Goal: Task Accomplishment & Management: Use online tool/utility

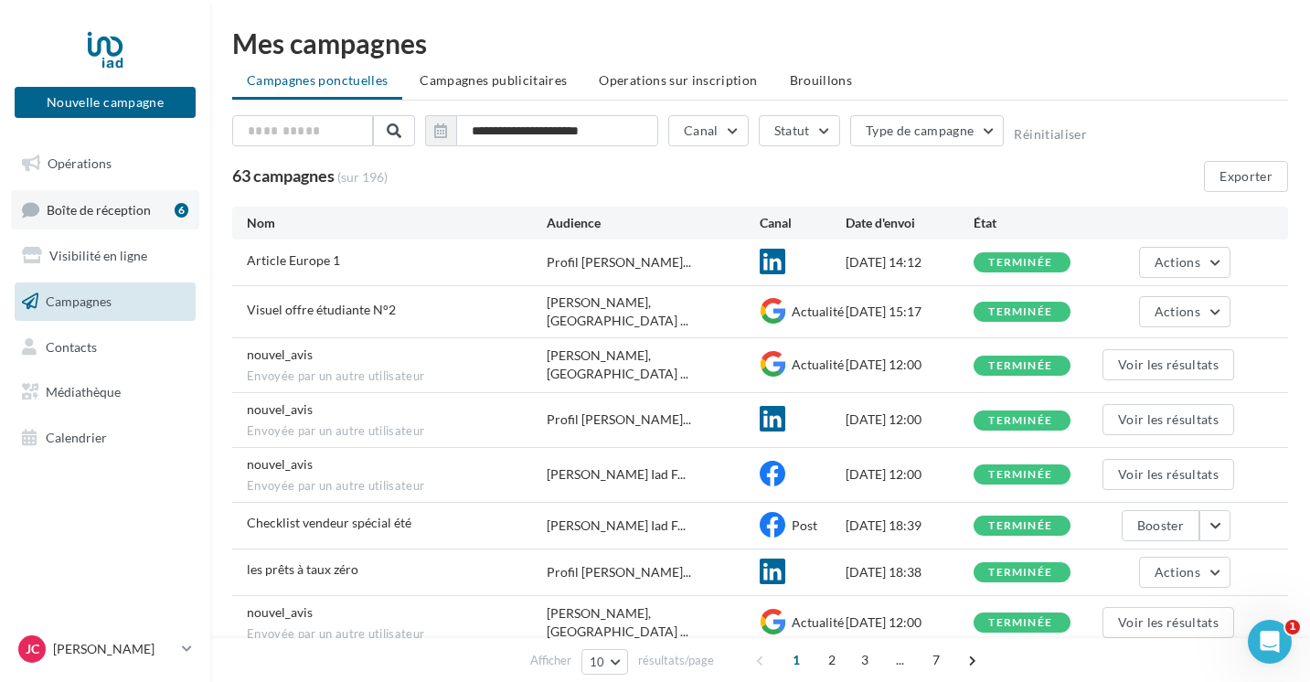
click at [141, 221] on link "Boîte de réception 6" at bounding box center [105, 209] width 188 height 39
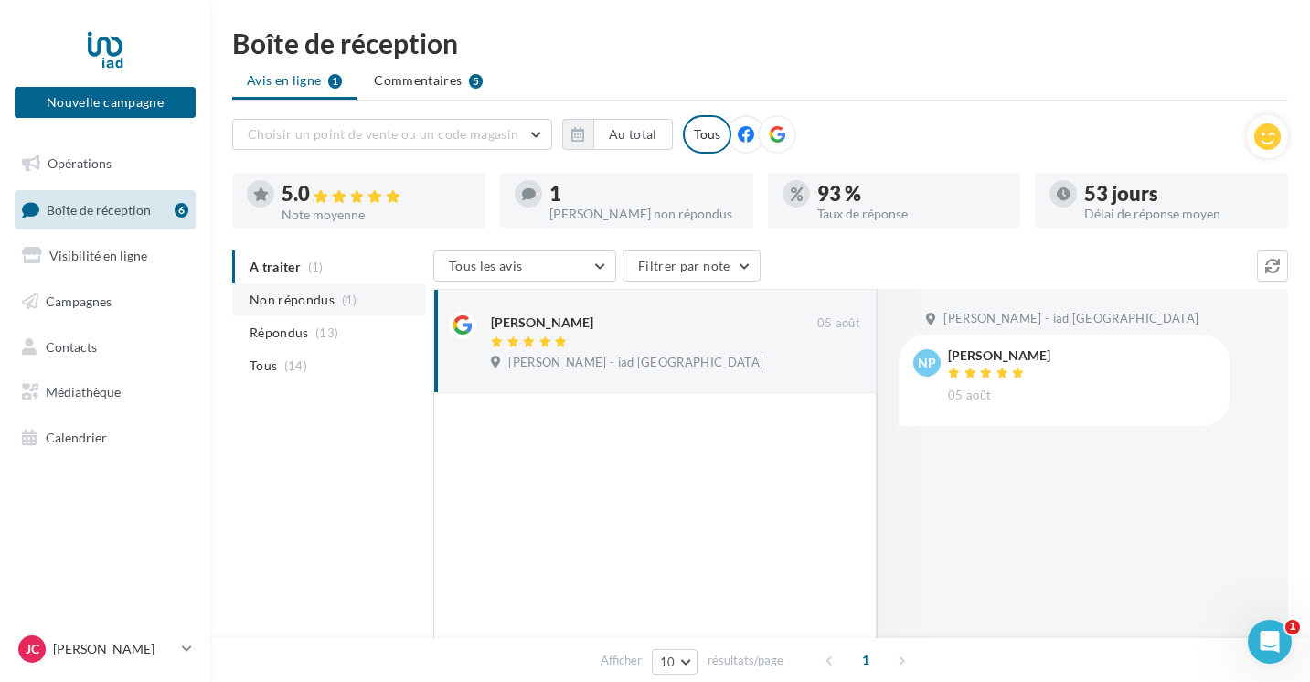
click at [278, 294] on span "Non répondus" at bounding box center [292, 300] width 85 height 18
click at [276, 262] on span "A traiter" at bounding box center [275, 267] width 51 height 18
click at [448, 72] on span "Commentaires" at bounding box center [418, 80] width 88 height 18
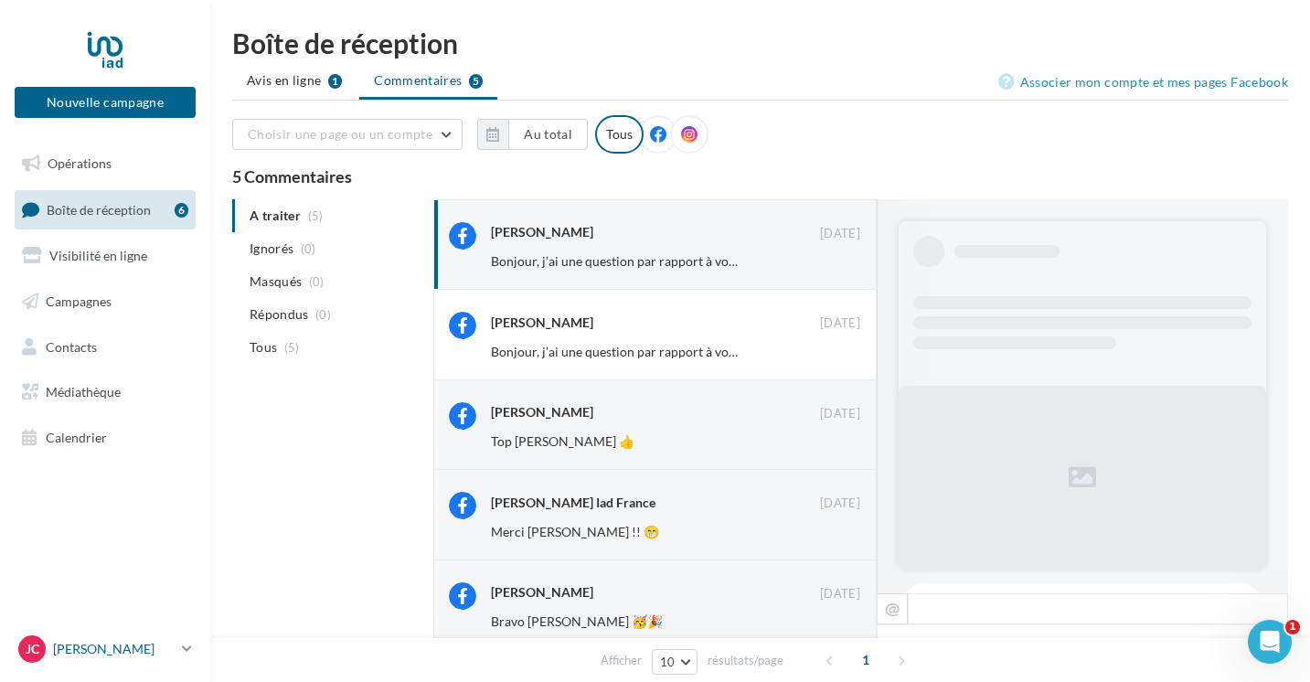
click at [110, 664] on link "JC Juliane COURGENOUIL juliane.courgenouil@iadfrance.fr" at bounding box center [105, 649] width 181 height 35
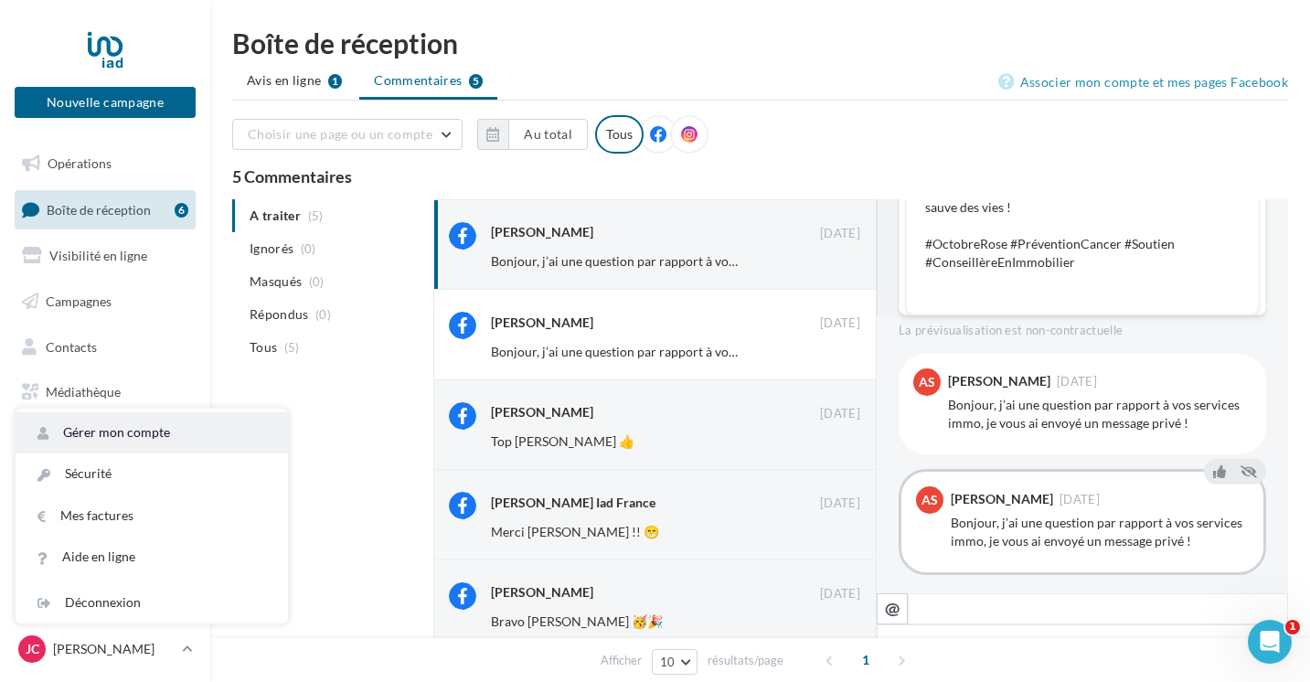
click at [103, 433] on link "Gérer mon compte" at bounding box center [152, 432] width 272 height 41
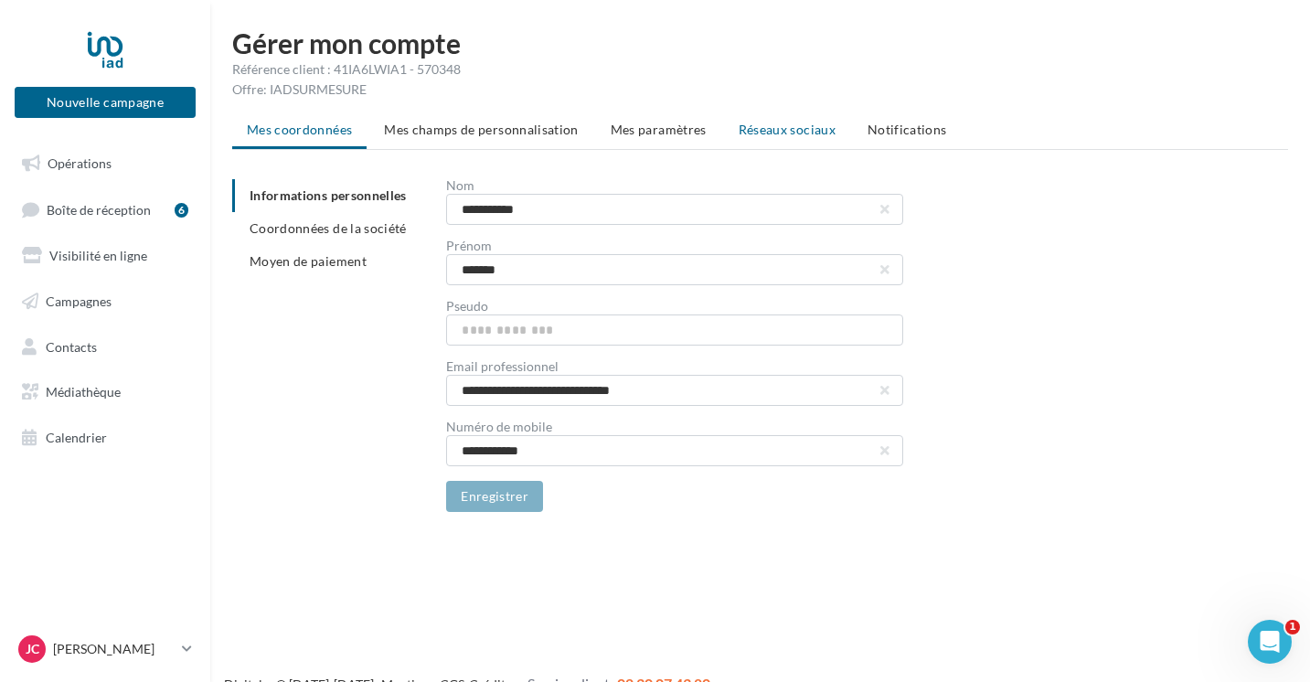
click at [807, 137] on span "Réseaux sociaux" at bounding box center [787, 130] width 97 height 16
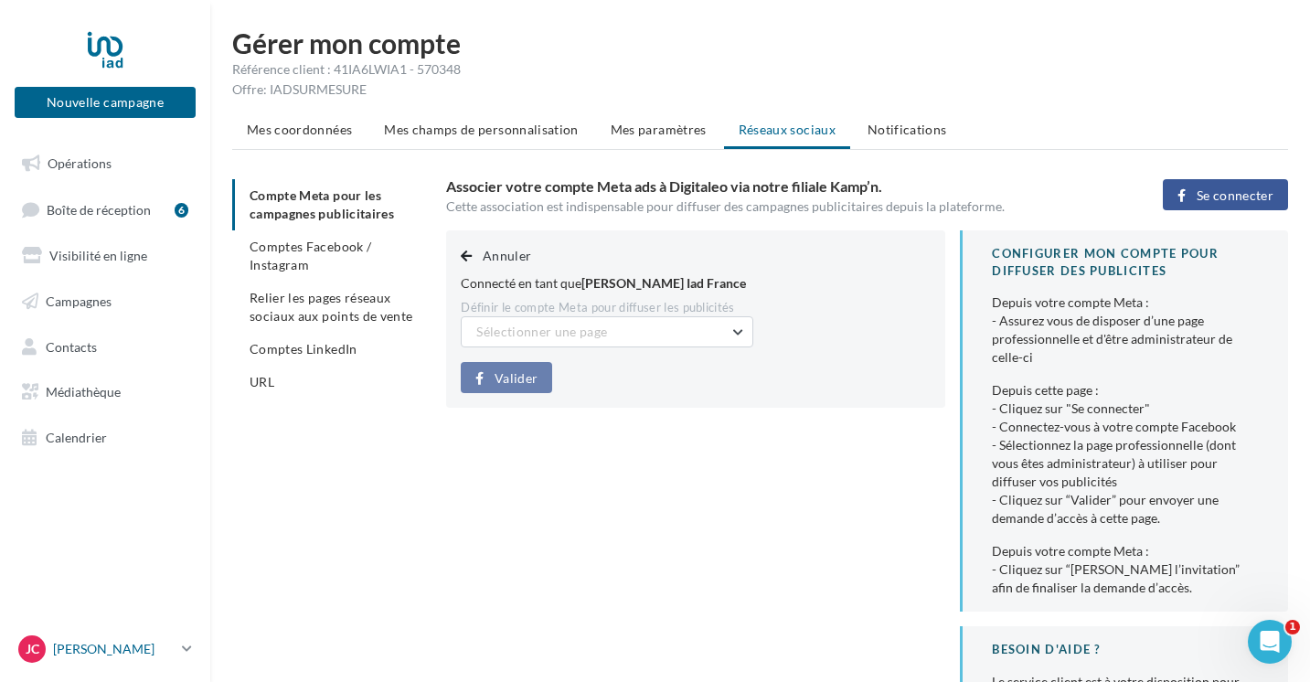
click at [100, 652] on p "[PERSON_NAME]" at bounding box center [114, 649] width 122 height 18
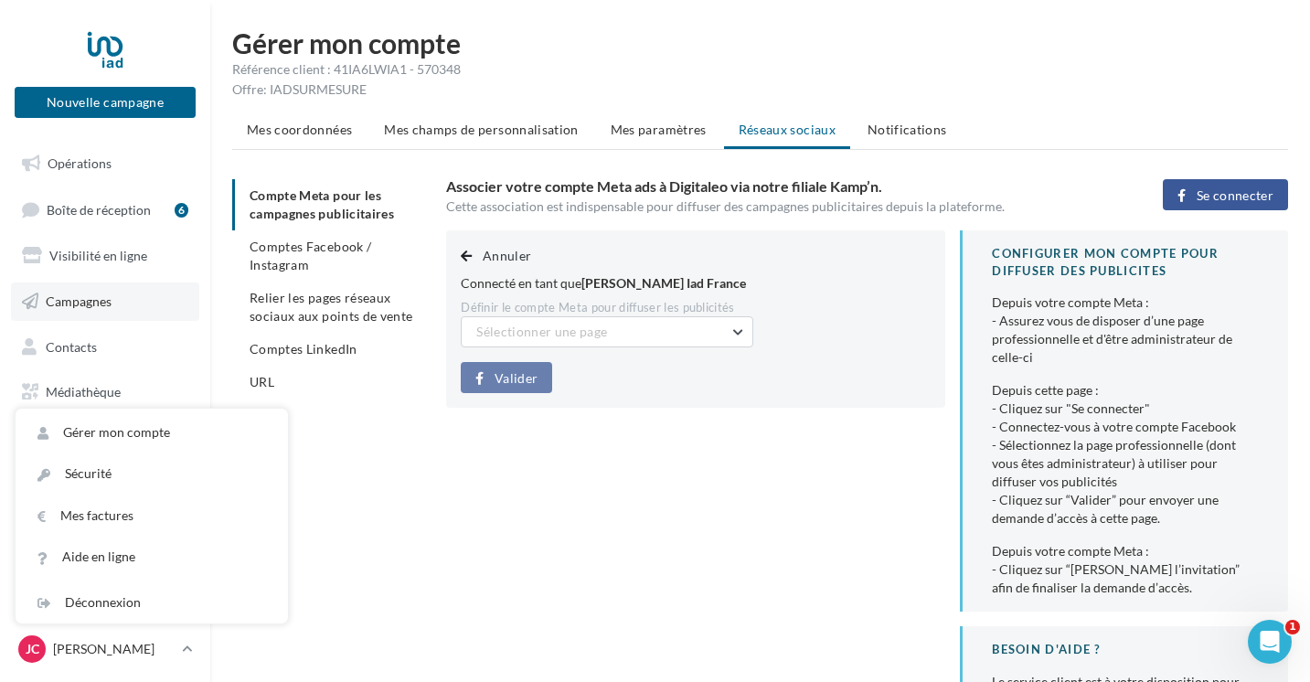
click at [75, 306] on span "Campagnes" at bounding box center [79, 302] width 66 height 16
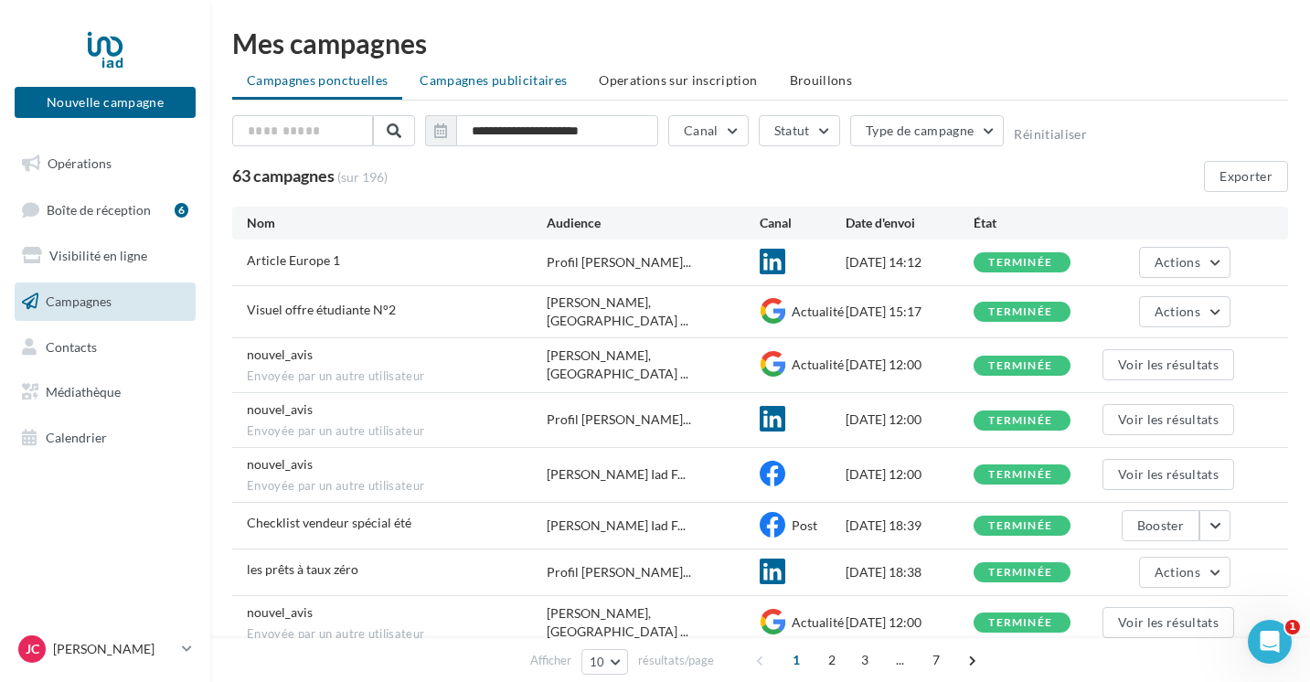
click at [499, 80] on span "Campagnes publicitaires" at bounding box center [493, 80] width 147 height 16
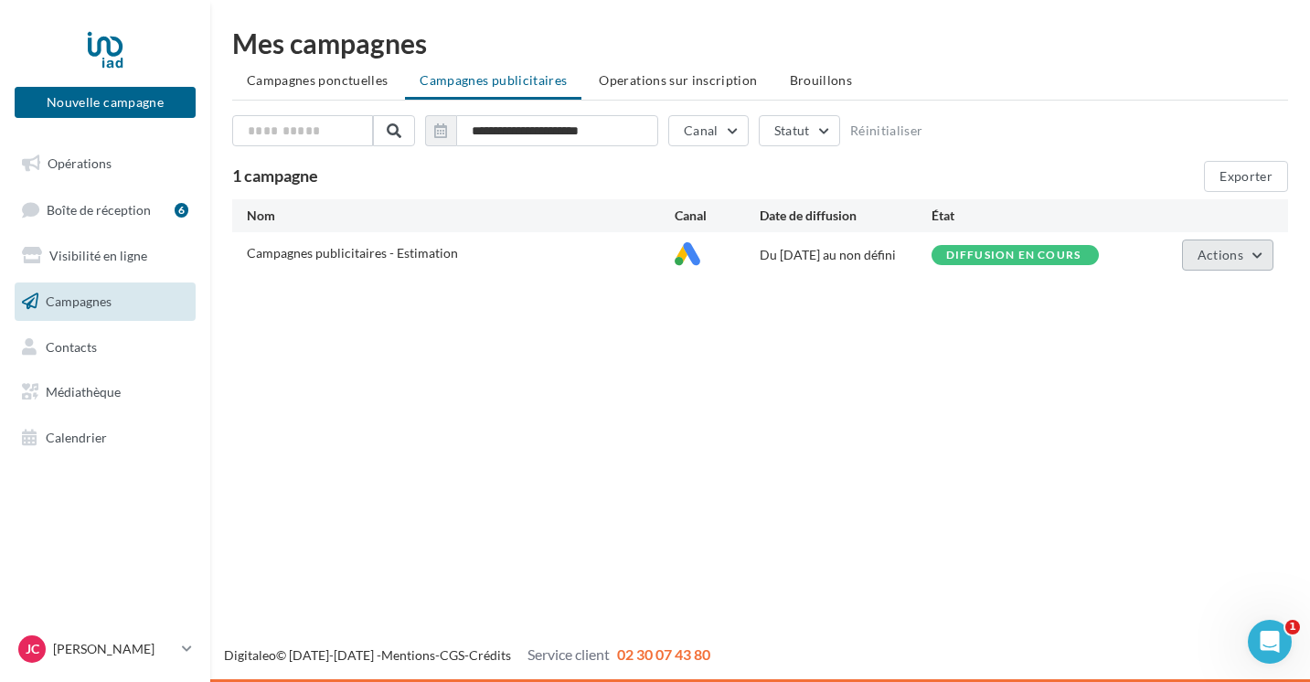
click at [1237, 259] on span "Actions" at bounding box center [1221, 255] width 46 height 16
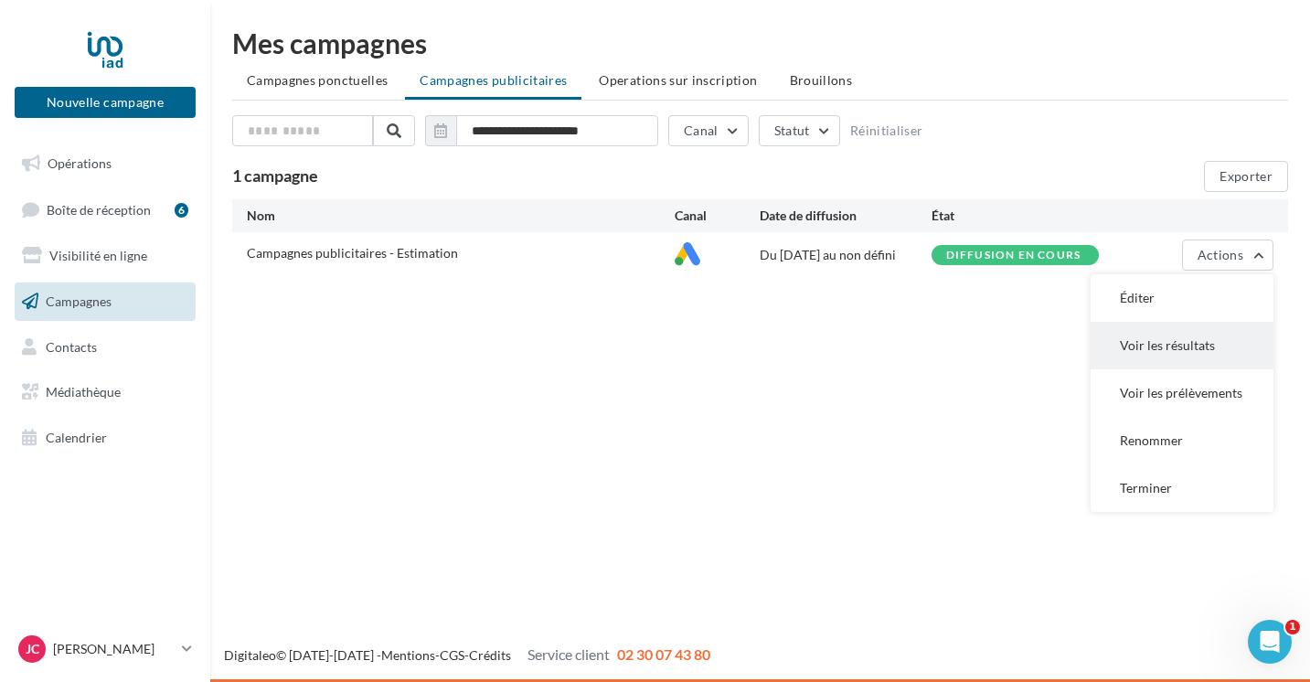
click at [1208, 347] on button "Voir les résultats" at bounding box center [1182, 346] width 183 height 48
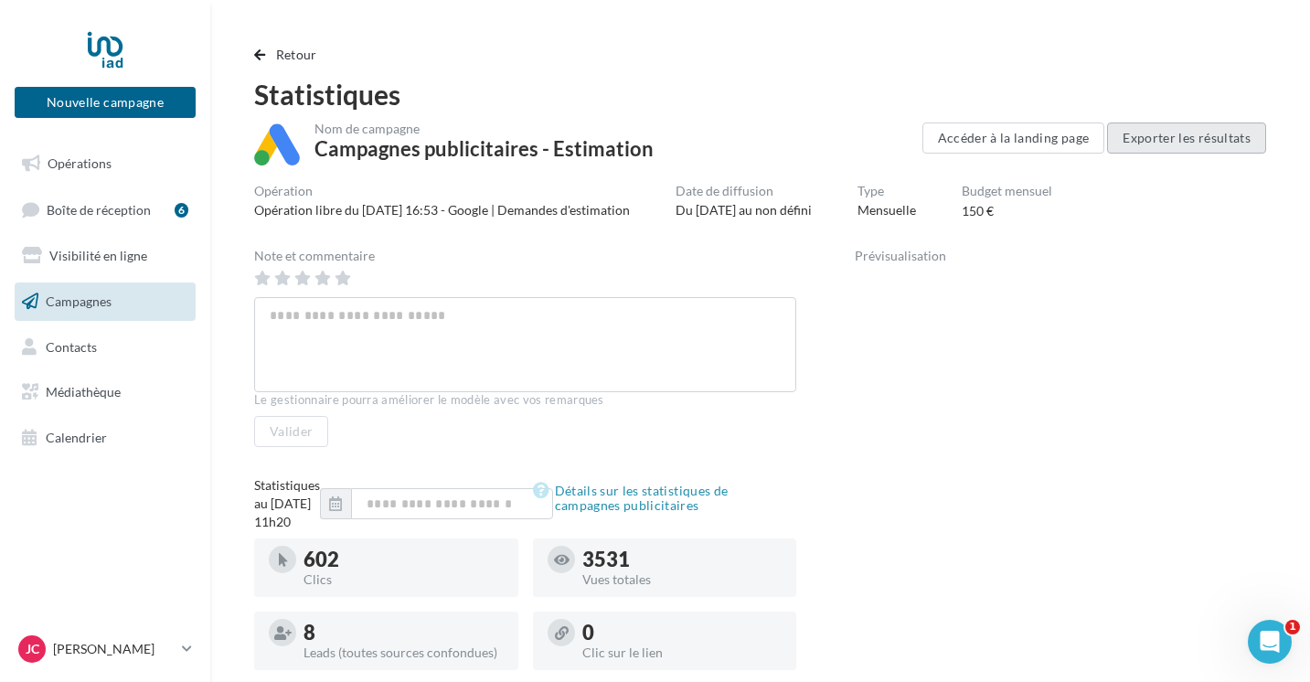
click at [1209, 129] on button "Exporter les résultats" at bounding box center [1186, 138] width 159 height 31
click at [293, 53] on span "Retour" at bounding box center [296, 55] width 41 height 16
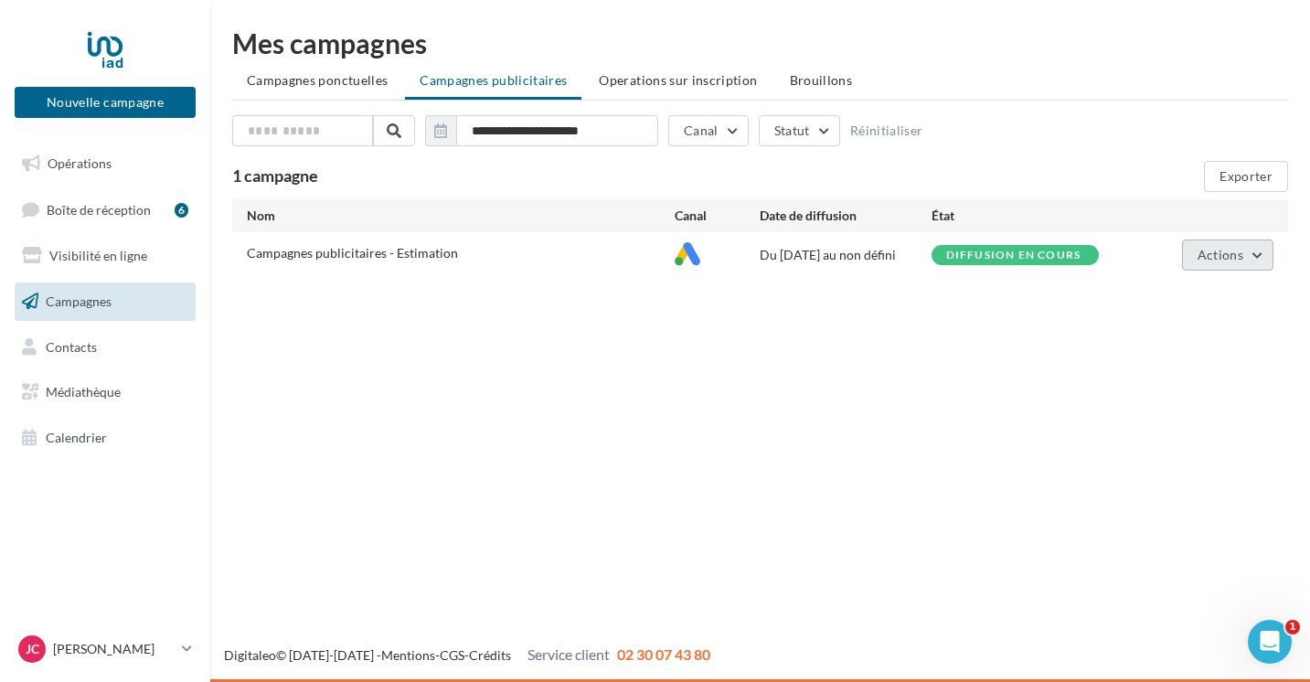
click at [1226, 267] on button "Actions" at bounding box center [1227, 255] width 91 height 31
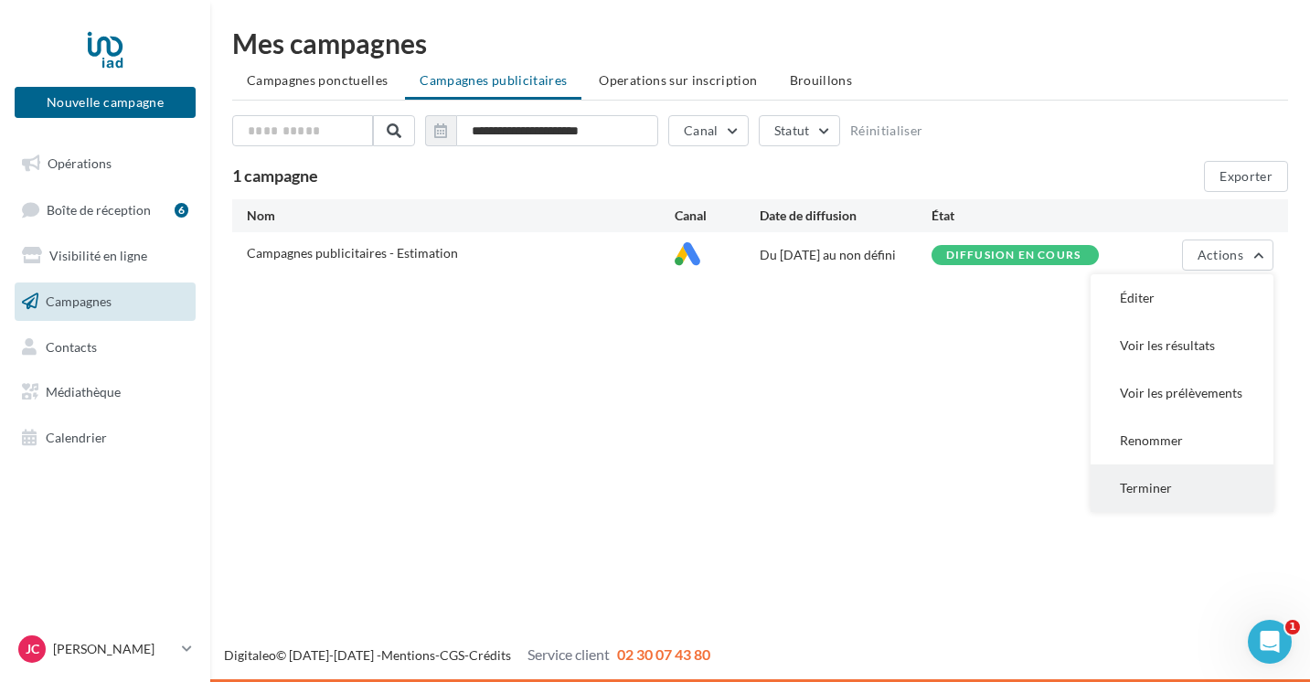
click at [1148, 482] on button "Terminer" at bounding box center [1182, 489] width 183 height 48
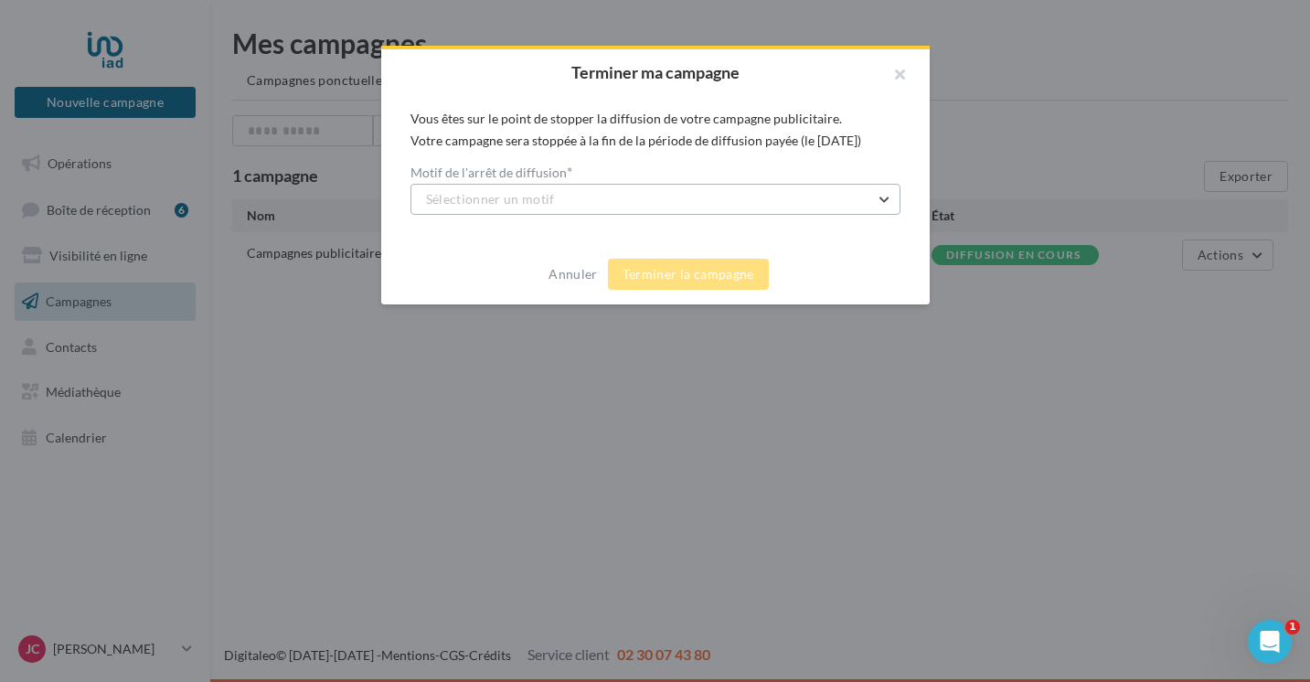
click at [630, 202] on button "Sélectionner un motif" at bounding box center [656, 199] width 490 height 31
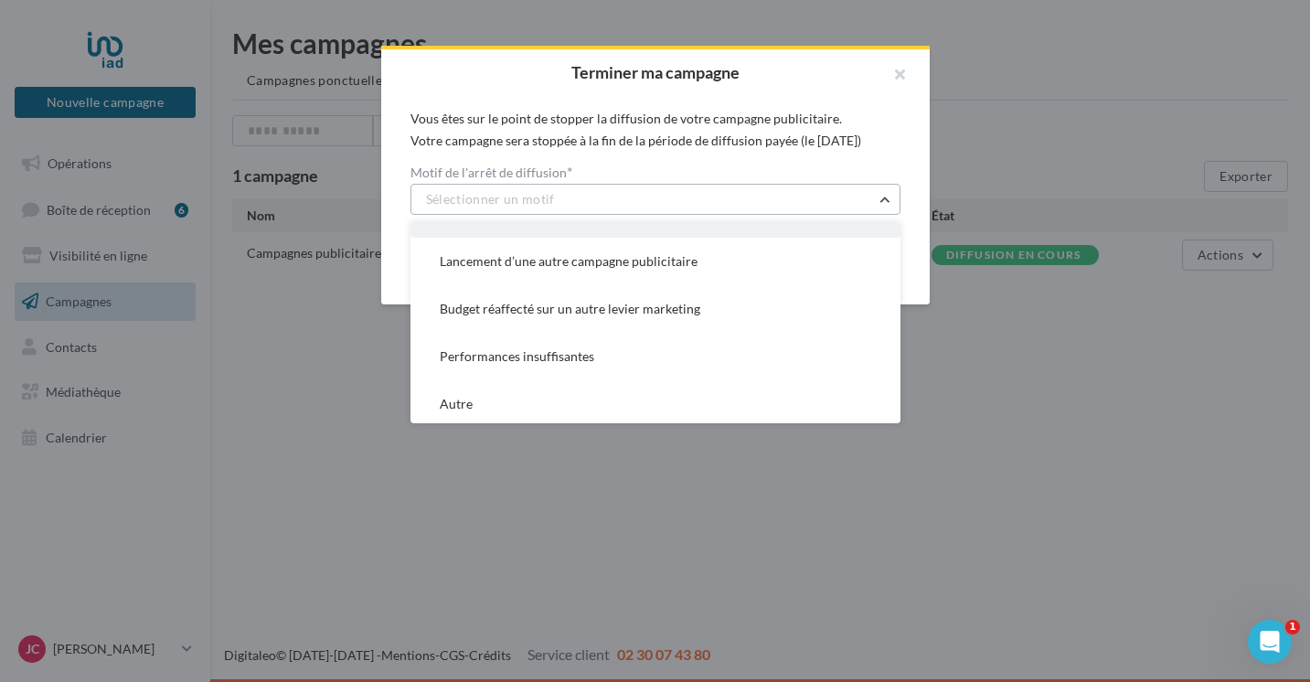
scroll to position [132, 0]
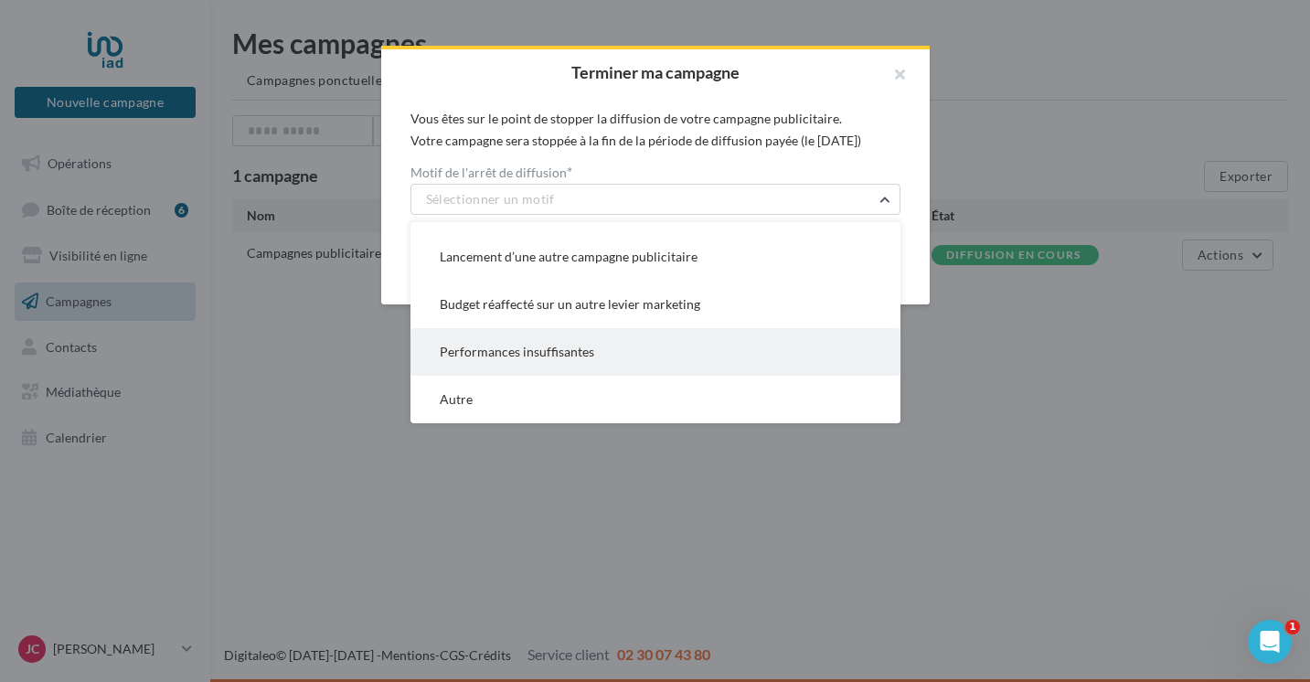
click at [565, 363] on button "Performances insuffisantes" at bounding box center [656, 352] width 490 height 48
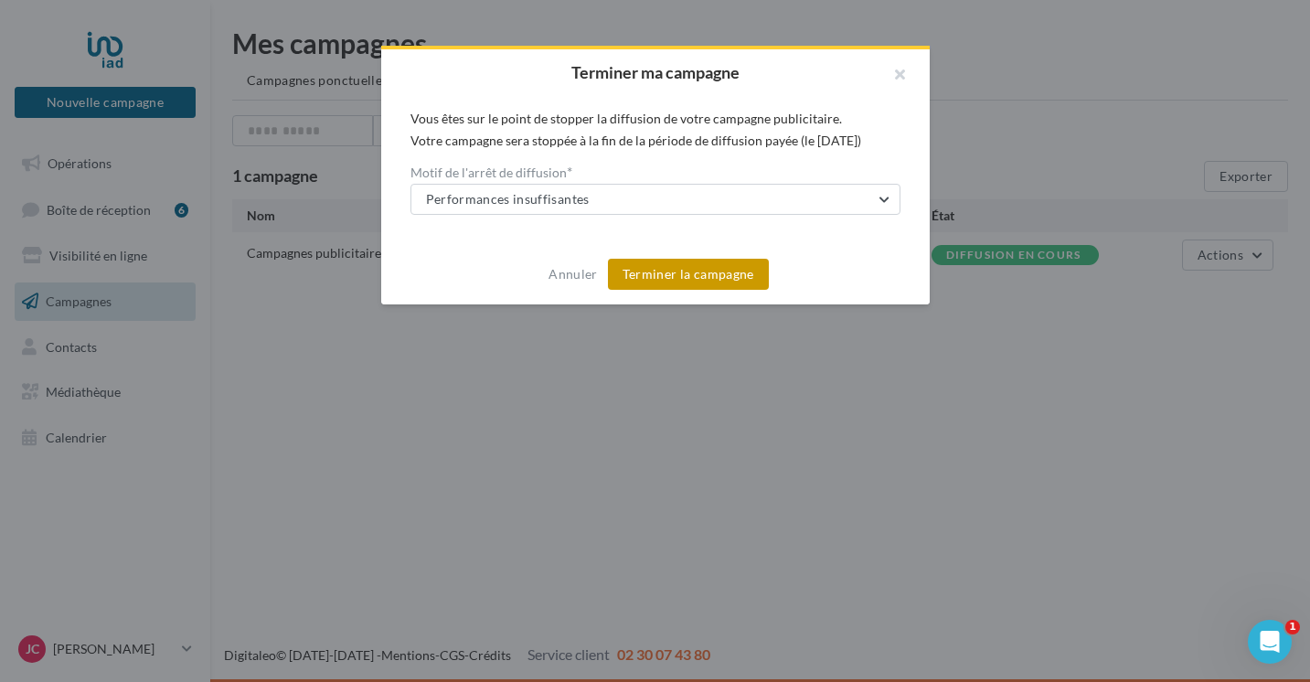
click at [679, 274] on button "Terminer la campagne" at bounding box center [688, 274] width 161 height 31
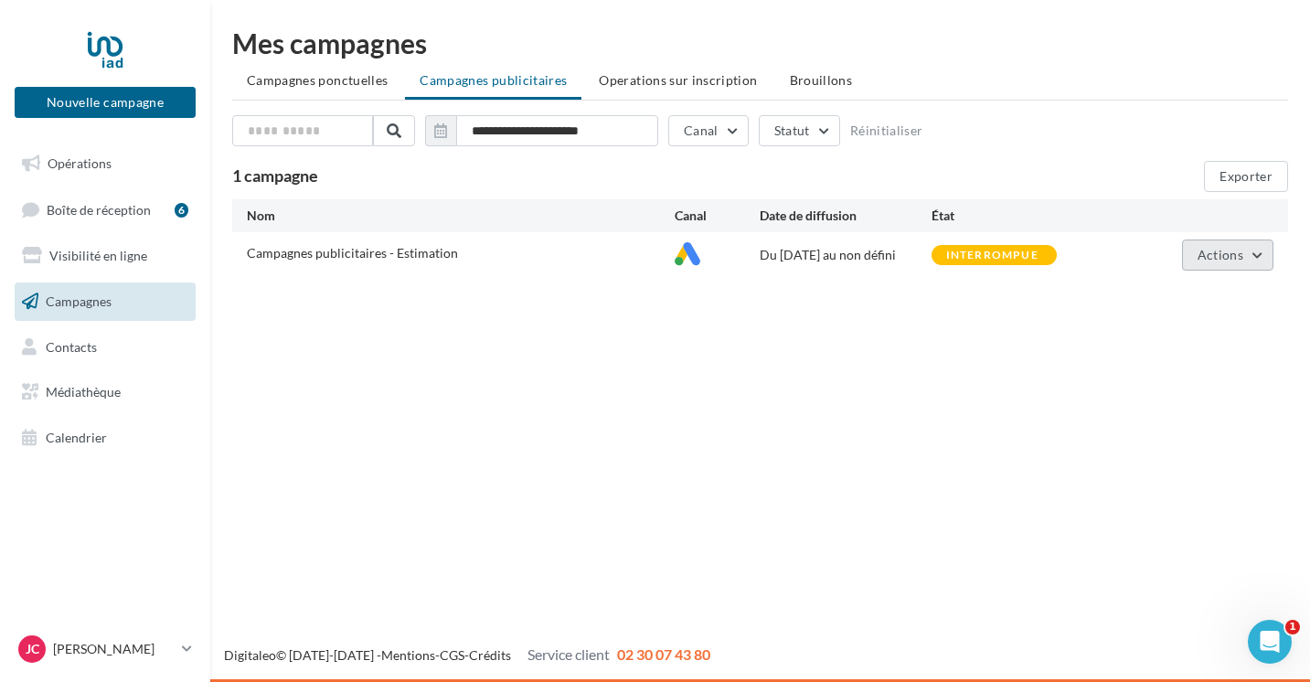
click at [1207, 251] on span "Actions" at bounding box center [1221, 255] width 46 height 16
click at [667, 400] on div "Nouvelle campagne Nouvelle campagne Opérations Boîte de réception 6 Visibilité …" at bounding box center [655, 341] width 1310 height 682
